Goal: Information Seeking & Learning: Learn about a topic

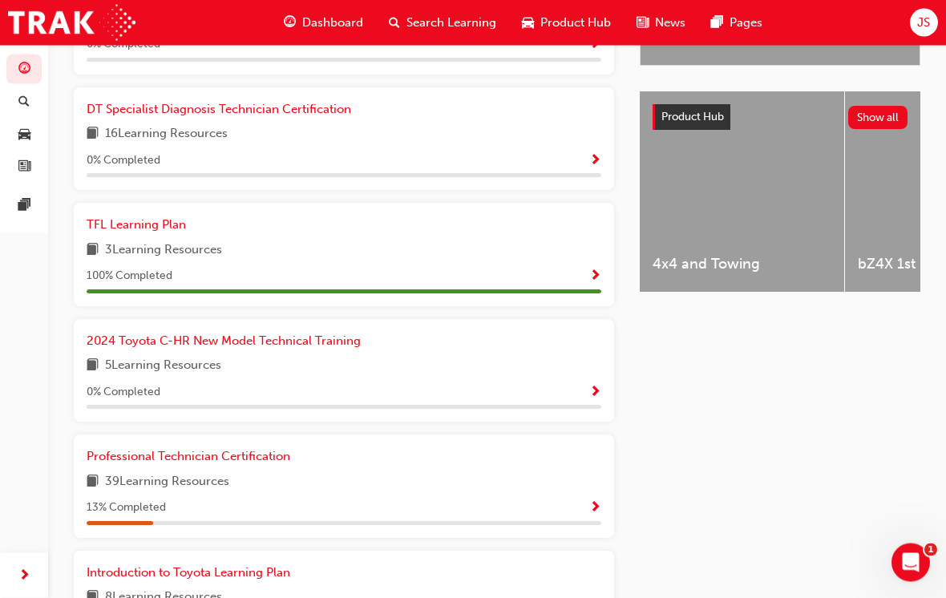
scroll to position [682, 0]
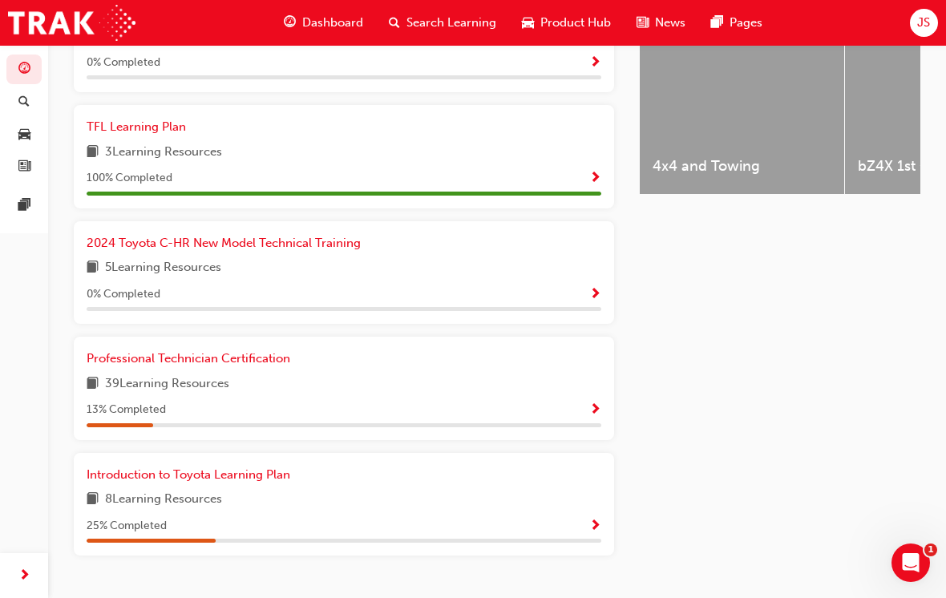
click at [75, 175] on div "TFL Learning Plan 3 Learning Resources 100 % Completed" at bounding box center [344, 156] width 540 height 103
click at [199, 353] on span "Professional Technician Certification" at bounding box center [189, 358] width 204 height 14
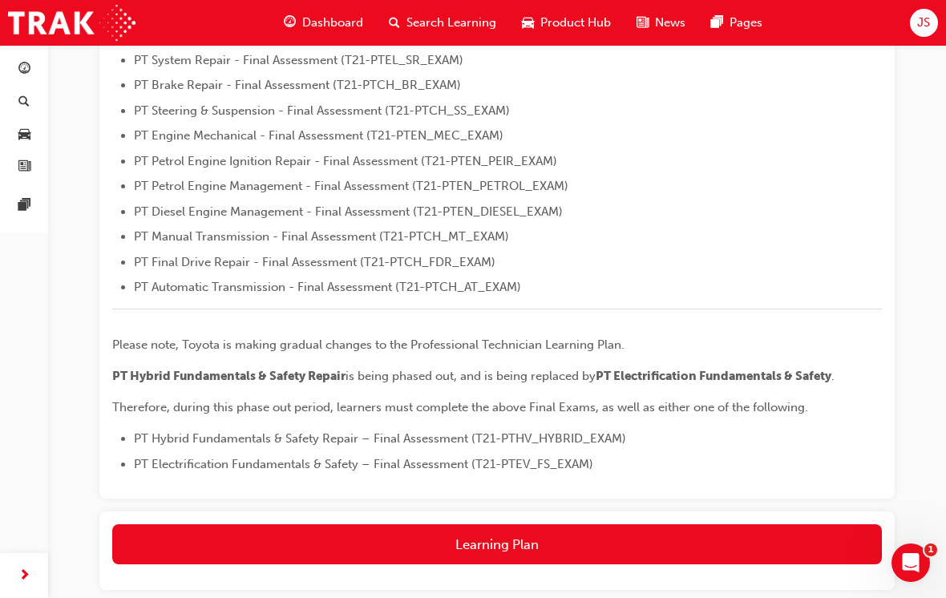
scroll to position [606, 0]
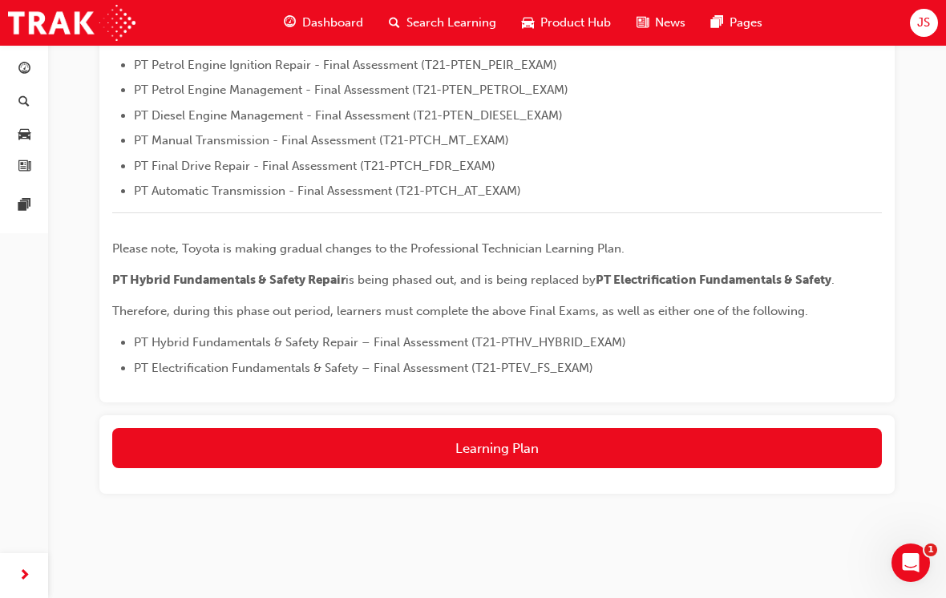
click at [139, 428] on button "Learning Plan" at bounding box center [496, 448] width 769 height 40
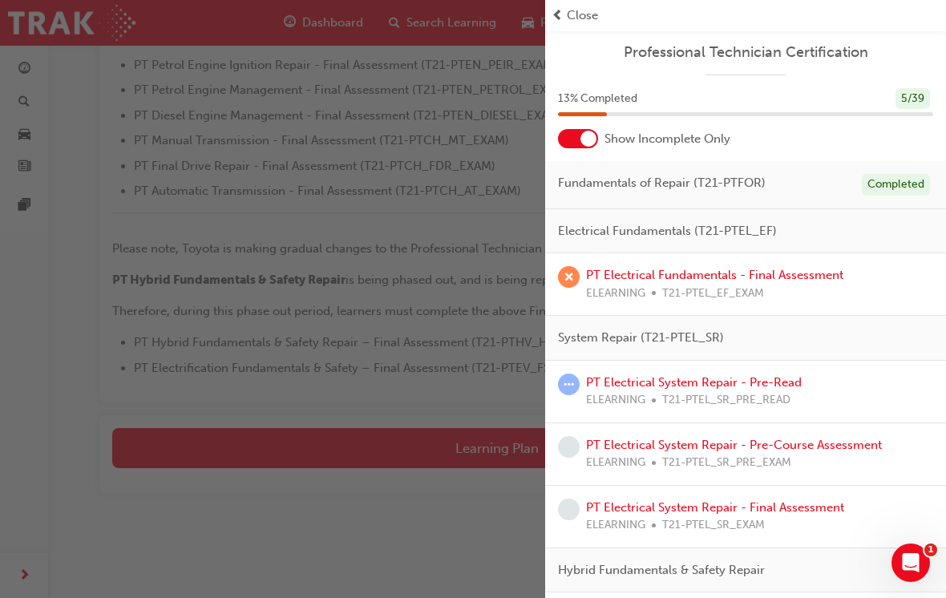
scroll to position [0, 0]
click at [456, 114] on div "button" at bounding box center [272, 299] width 545 height 598
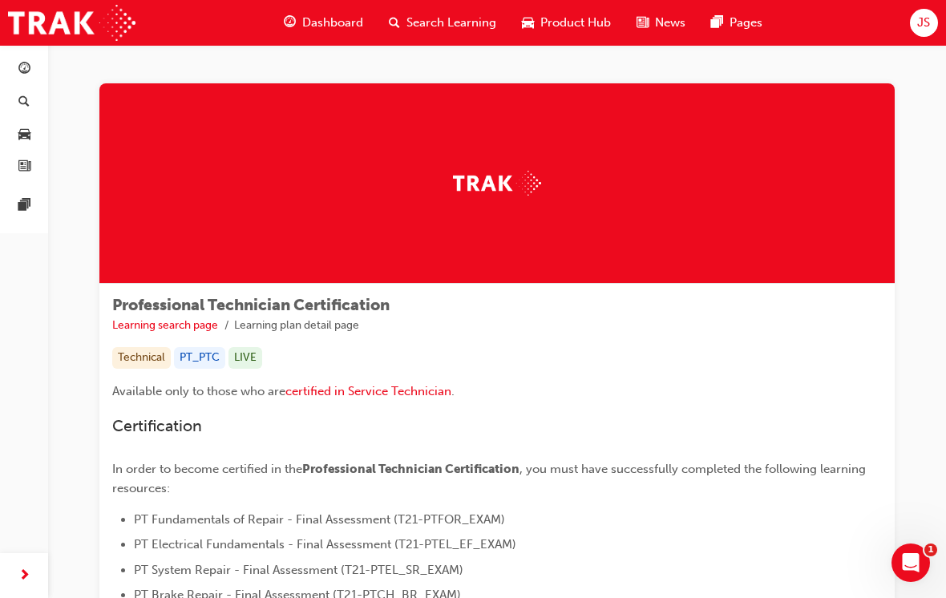
click at [309, 18] on span "Dashboard" at bounding box center [332, 23] width 61 height 18
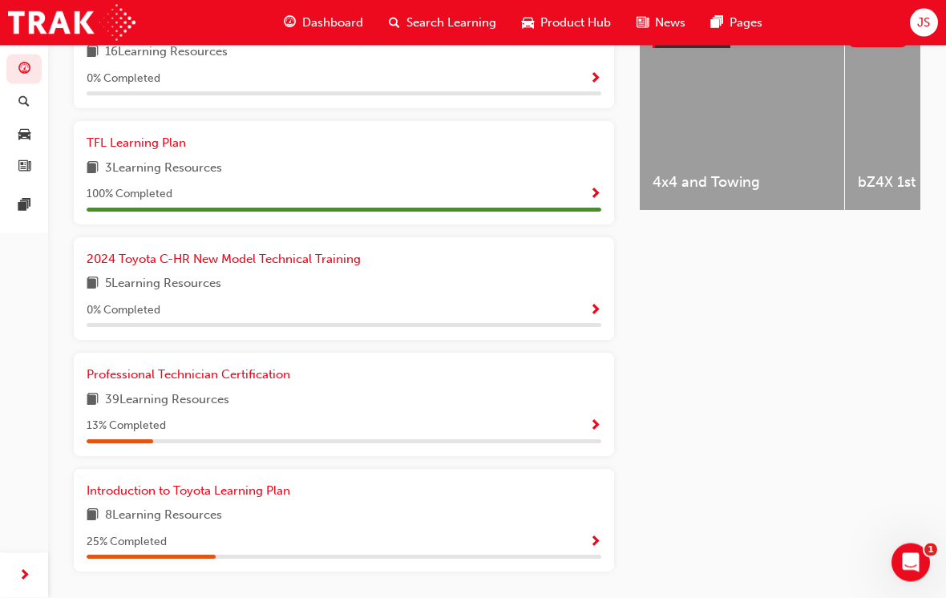
scroll to position [682, 0]
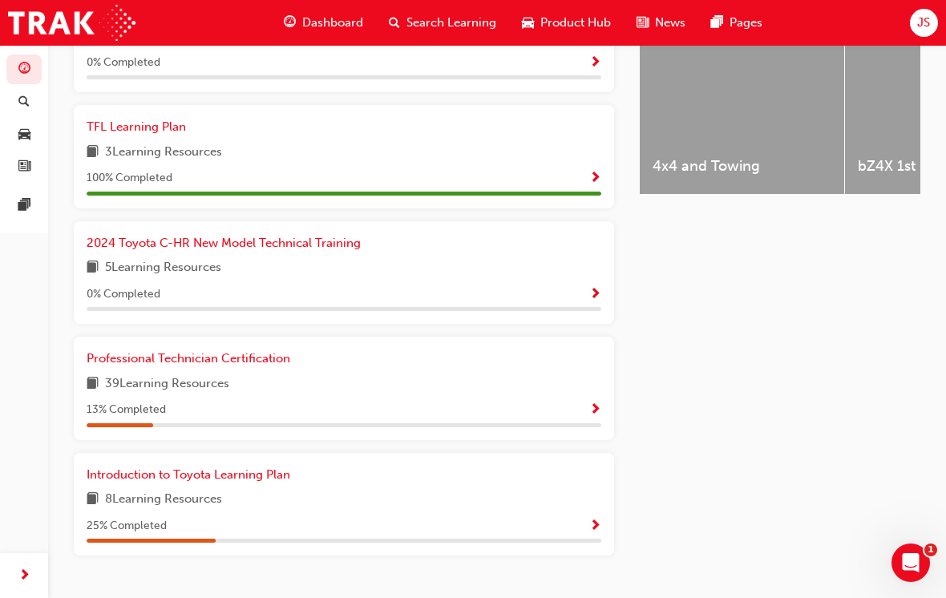
click at [482, 374] on div "39 Learning Resources" at bounding box center [344, 384] width 514 height 20
click at [439, 353] on div "Professional Technician Certification" at bounding box center [344, 358] width 514 height 18
click at [455, 358] on div "Professional Technician Certification 39 Learning Resources 13 % Completed" at bounding box center [344, 388] width 514 height 78
click at [439, 374] on div "39 Learning Resources" at bounding box center [344, 384] width 514 height 20
click at [439, 364] on div "Professional Technician Certification 39 Learning Resources 13 % Completed" at bounding box center [344, 388] width 514 height 78
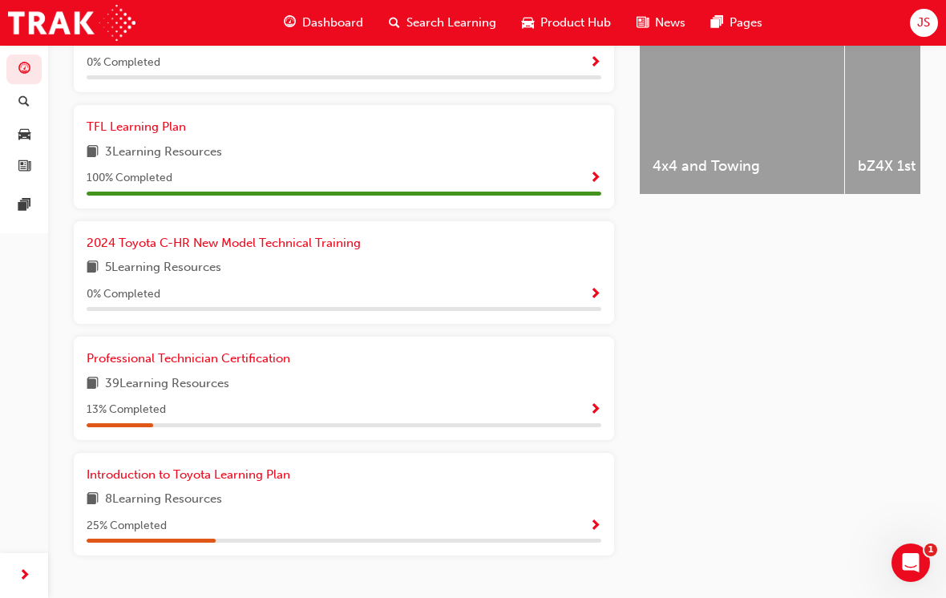
click at [423, 374] on div "39 Learning Resources" at bounding box center [344, 384] width 514 height 20
click at [229, 374] on span "39 Learning Resources" at bounding box center [167, 384] width 124 height 20
click at [170, 388] on div "Professional Technician Certification 39 Learning Resources 13 % Completed" at bounding box center [344, 388] width 514 height 78
click at [170, 387] on div "Professional Technician Certification 39 Learning Resources 13 % Completed" at bounding box center [344, 388] width 514 height 78
click at [594, 403] on span "Show Progress" at bounding box center [595, 410] width 12 height 14
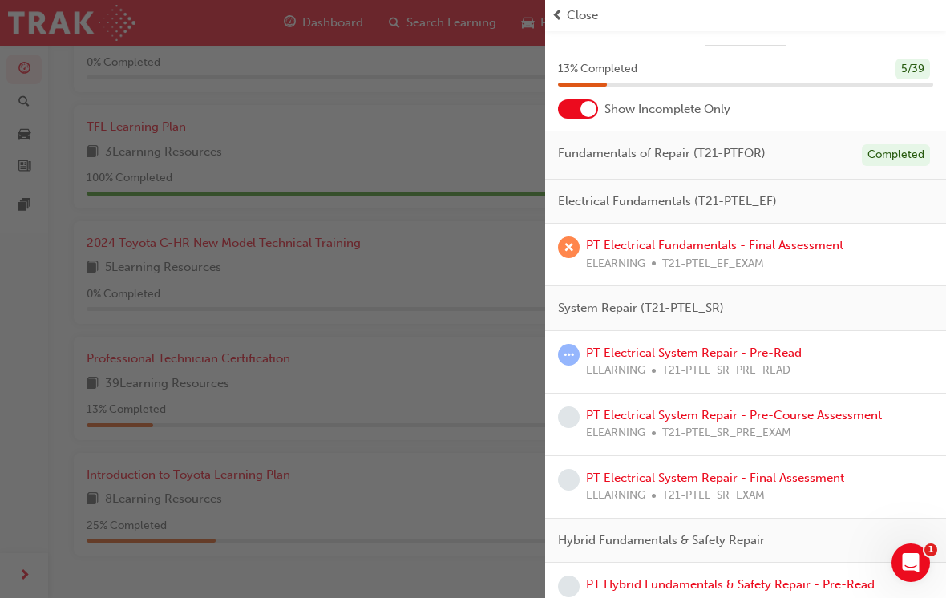
scroll to position [30, 0]
click at [905, 252] on div "PT Electrical Fundamentals - Final Assessment ELEARNING T21-PTEL_EF_EXAM" at bounding box center [745, 254] width 375 height 36
click at [853, 232] on div "PT Electrical Fundamentals - Final Assessment ELEARNING T21-PTEL_EF_EXAM" at bounding box center [745, 254] width 401 height 63
click at [817, 246] on link "PT Electrical Fundamentals - Final Assessment" at bounding box center [714, 244] width 257 height 14
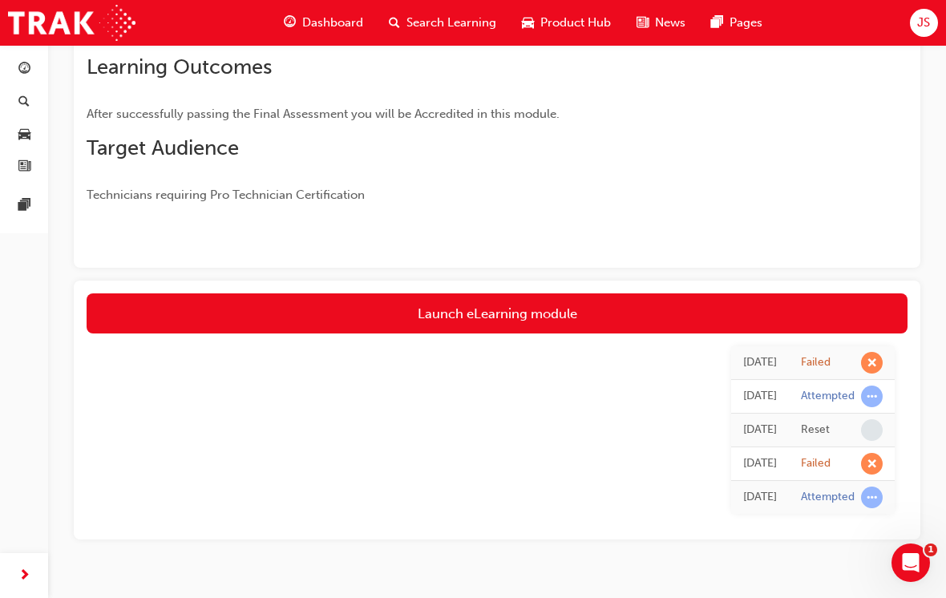
scroll to position [293, 0]
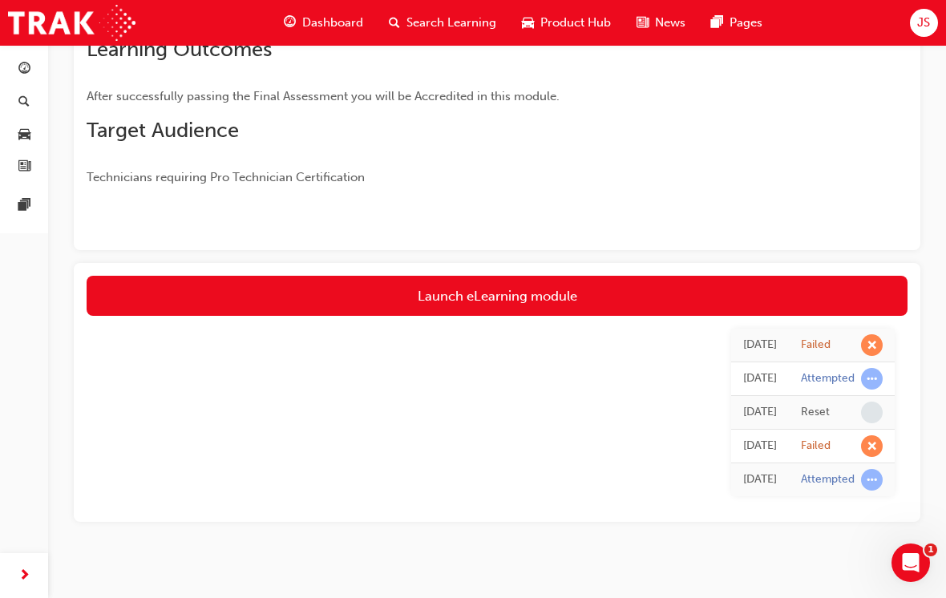
click at [801, 292] on link "Launch eLearning module" at bounding box center [497, 296] width 821 height 40
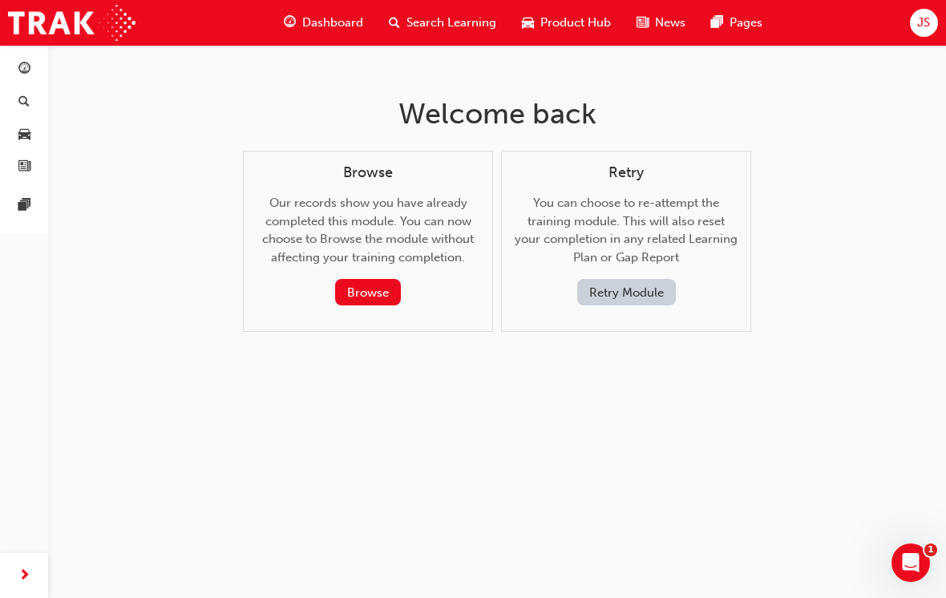
click at [341, 283] on button "Browse" at bounding box center [368, 292] width 66 height 26
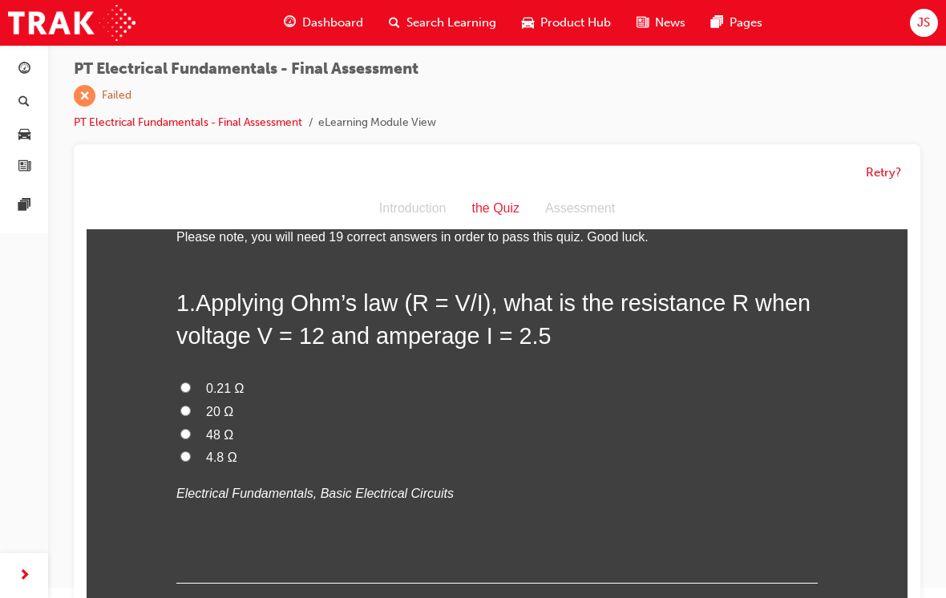
scroll to position [38, 0]
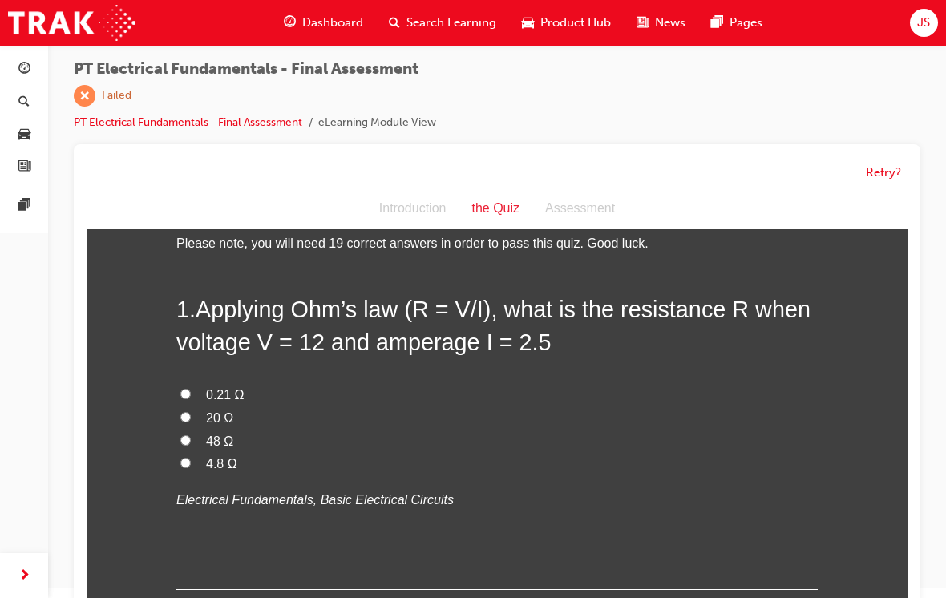
click at [924, 28] on span "JS" at bounding box center [923, 23] width 13 height 18
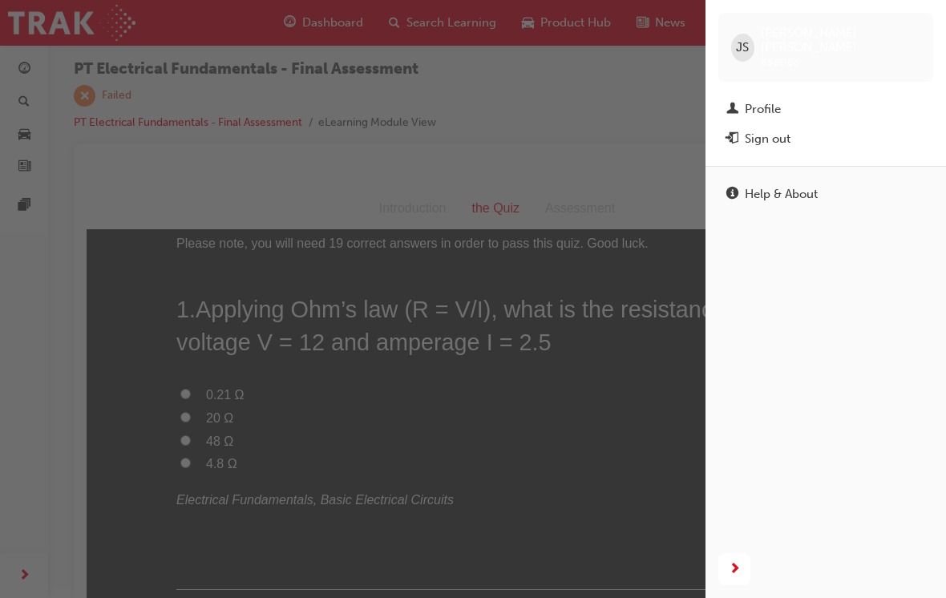
scroll to position [0, 0]
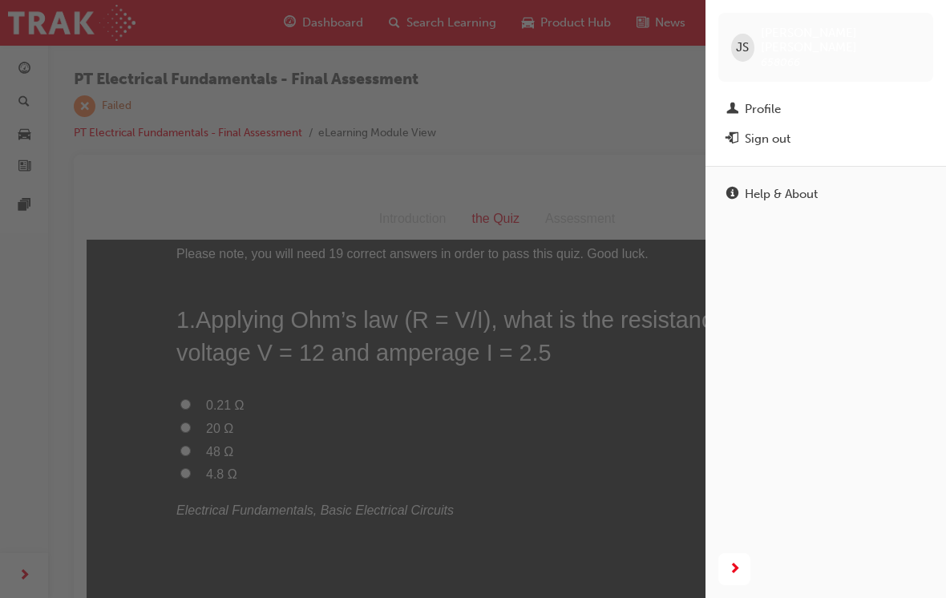
click at [373, 124] on div "button" at bounding box center [352, 299] width 705 height 598
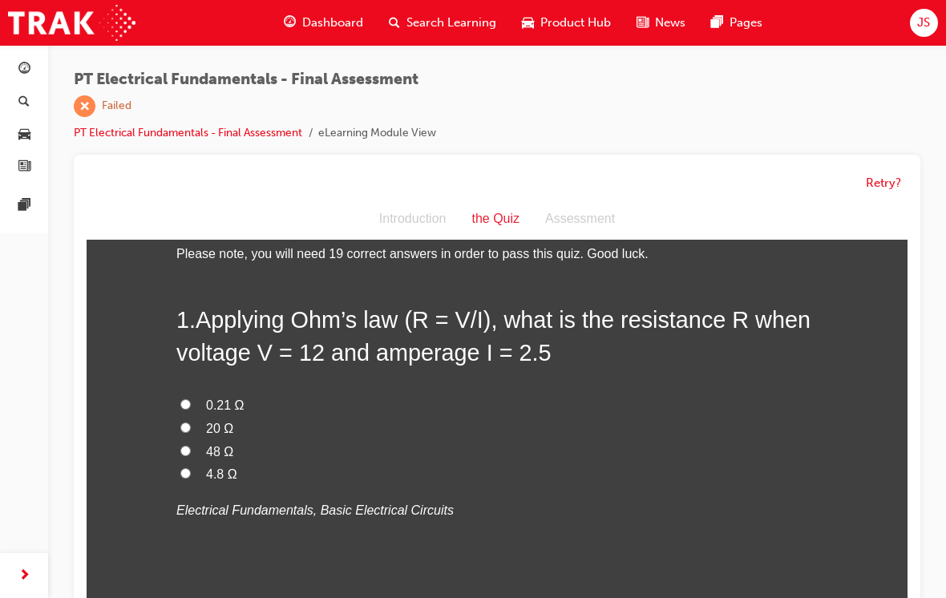
click at [922, 22] on span "JS" at bounding box center [923, 23] width 13 height 18
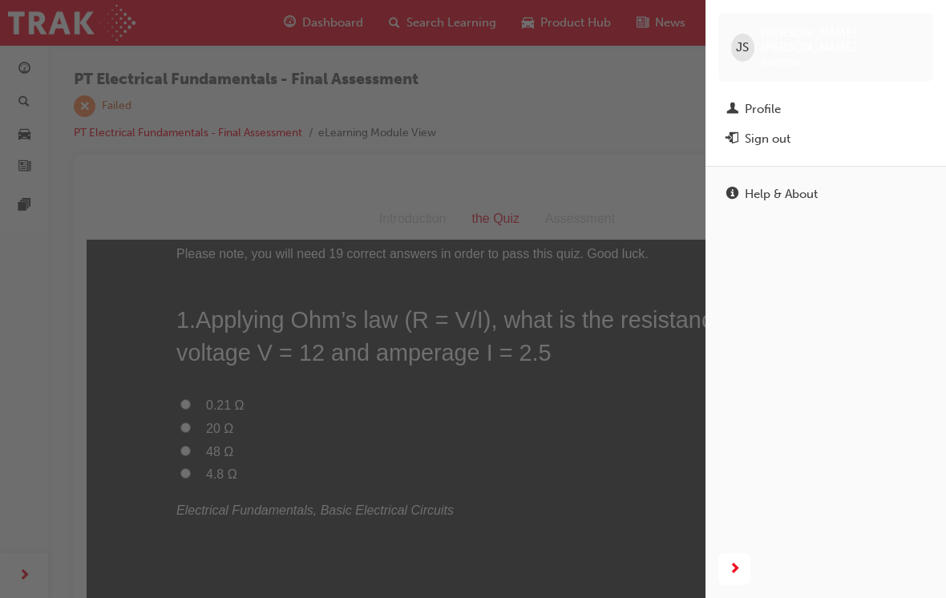
click at [813, 129] on div "Sign out" at bounding box center [825, 139] width 199 height 20
